Goal: Task Accomplishment & Management: Manage account settings

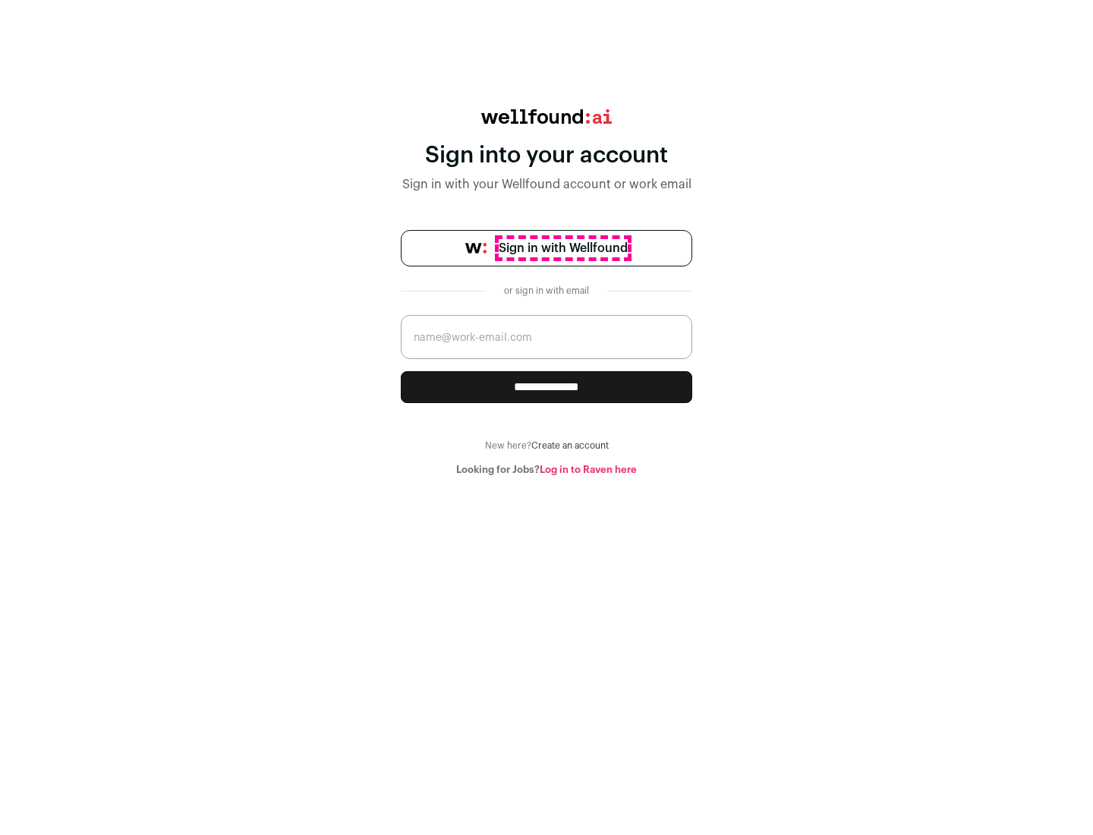
click at [562, 248] on span "Sign in with Wellfound" at bounding box center [562, 248] width 129 height 18
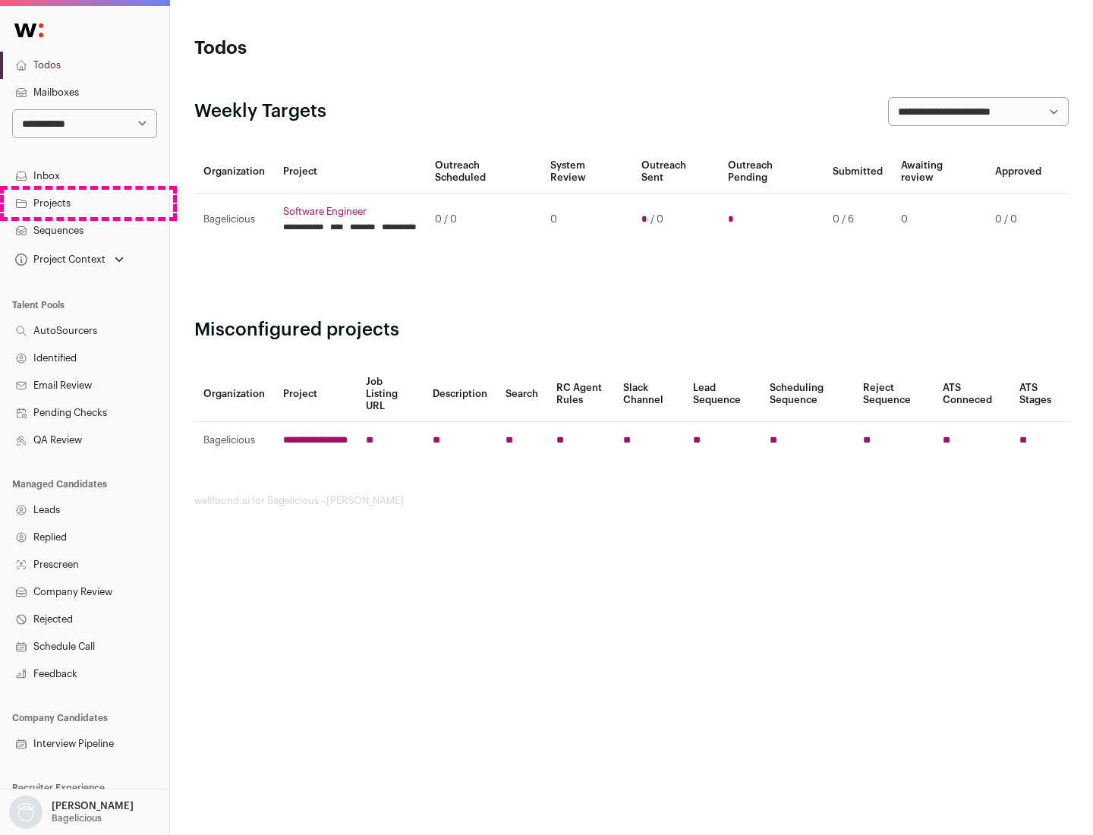
click at [84, 203] on link "Projects" at bounding box center [84, 203] width 169 height 27
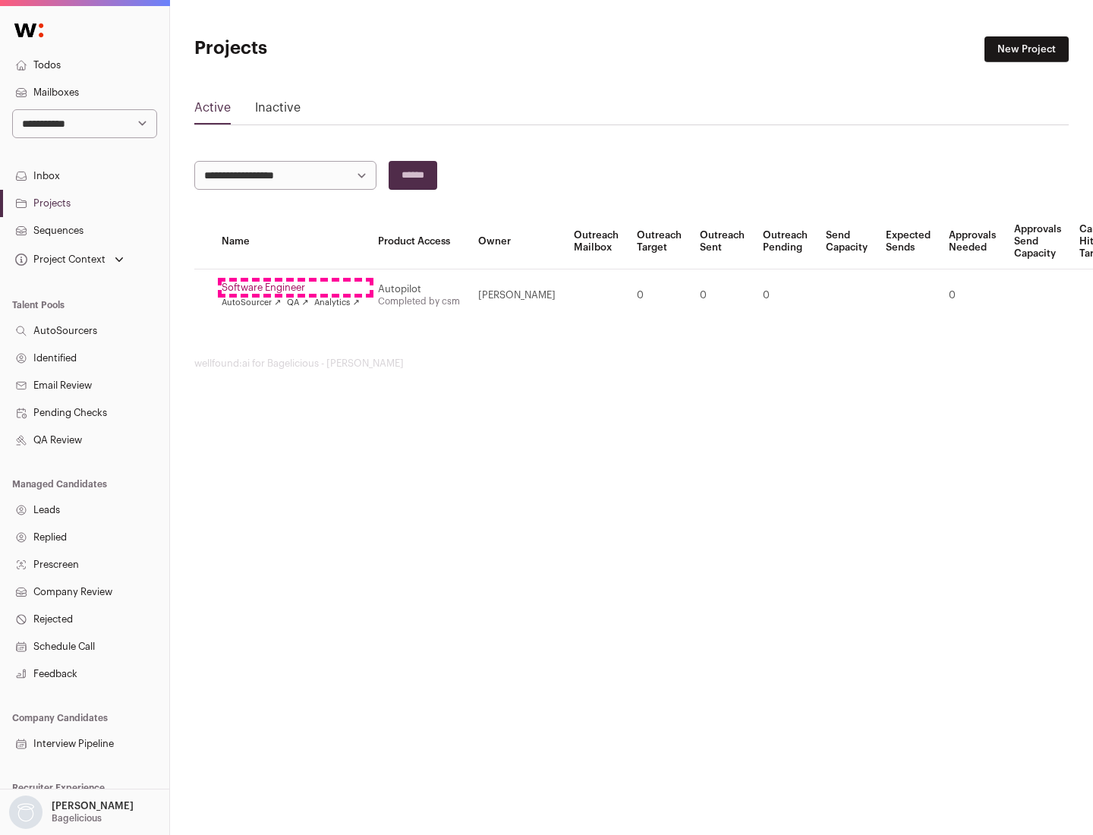
click at [295, 288] on link "Software Engineer" at bounding box center [291, 287] width 138 height 12
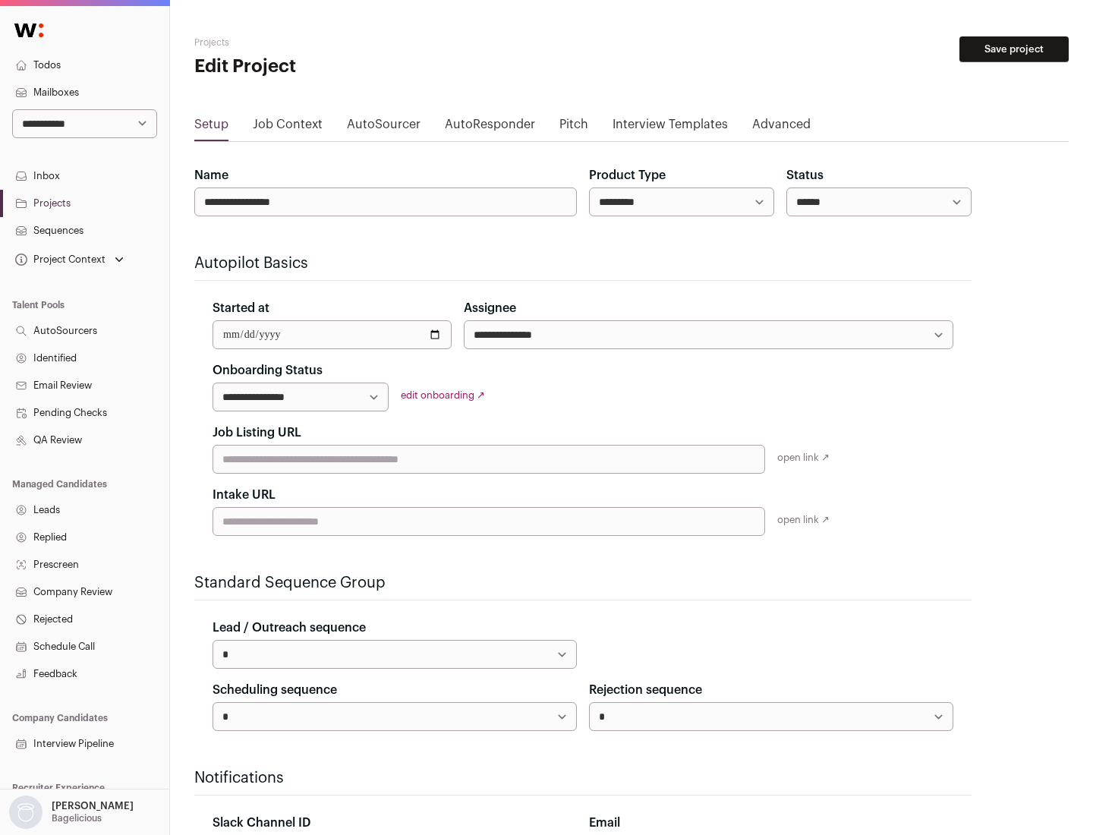
click at [1014, 49] on button "Save project" at bounding box center [1013, 49] width 109 height 26
